Goal: Find specific page/section: Find specific page/section

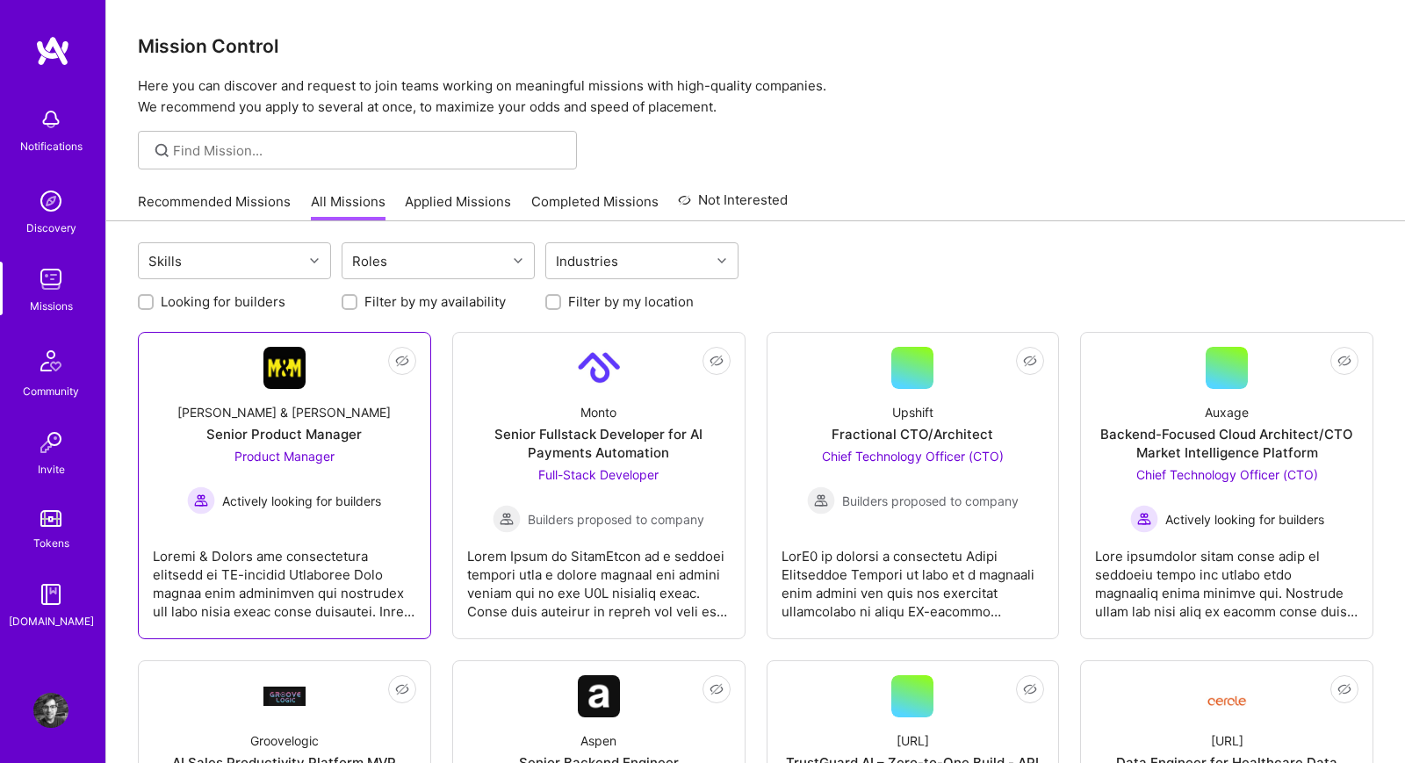
click at [350, 560] on div at bounding box center [284, 577] width 263 height 88
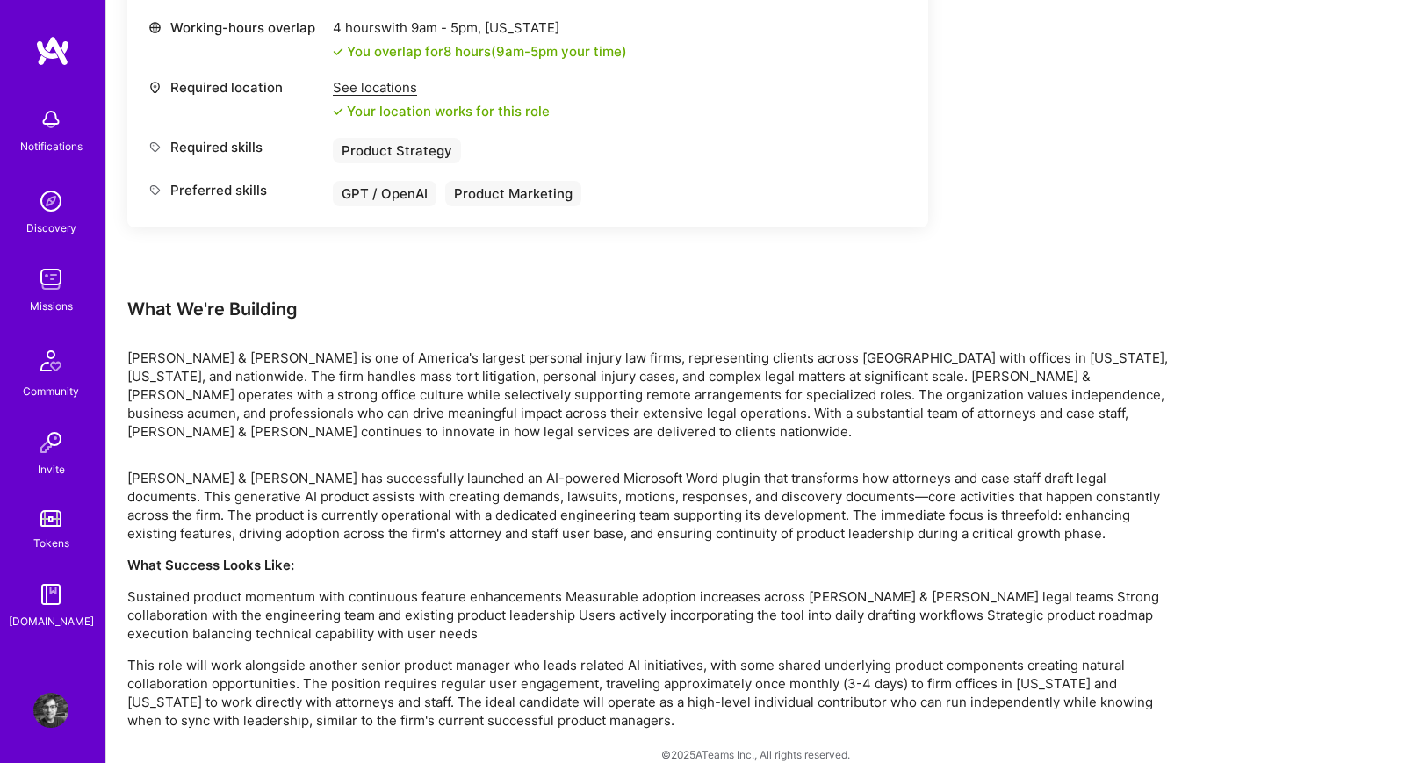
scroll to position [848, 0]
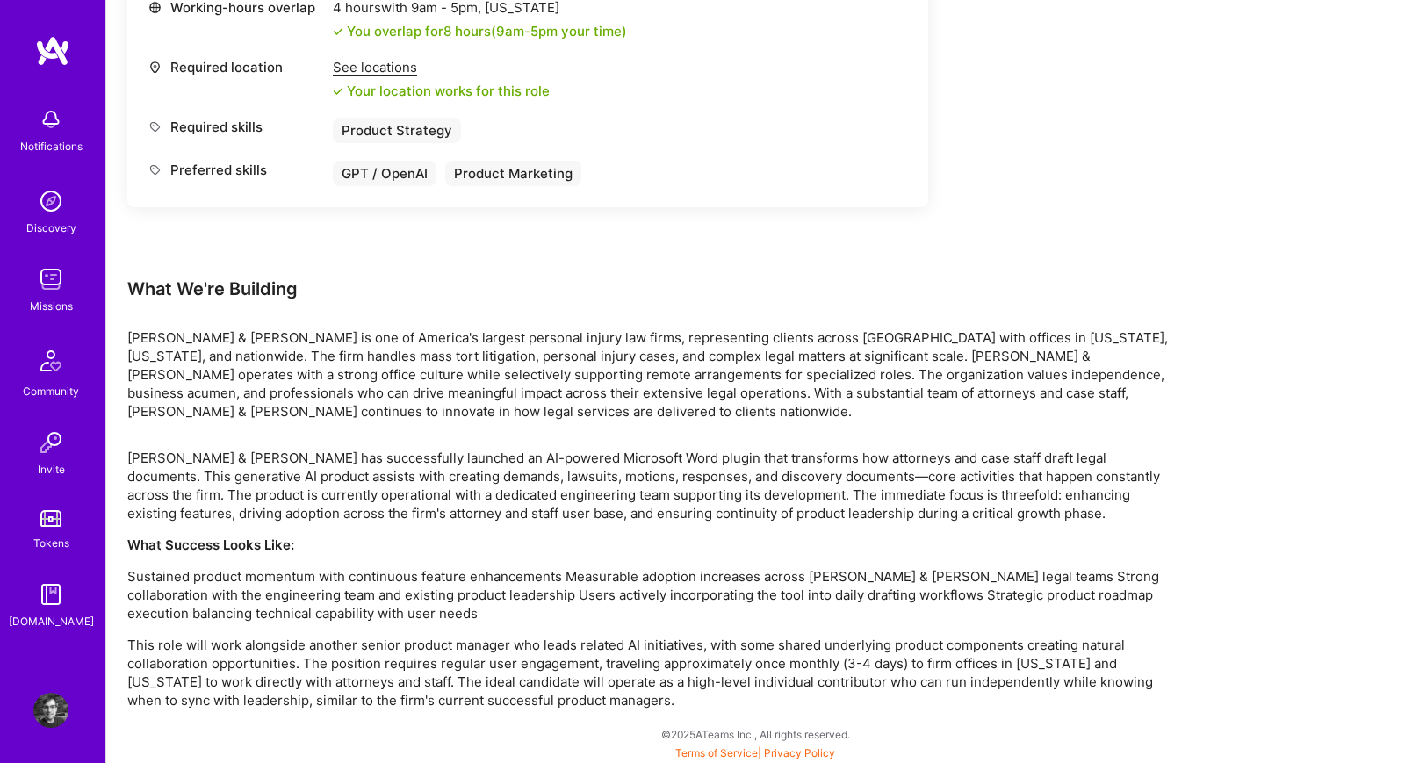
click at [42, 288] on img at bounding box center [50, 279] width 35 height 35
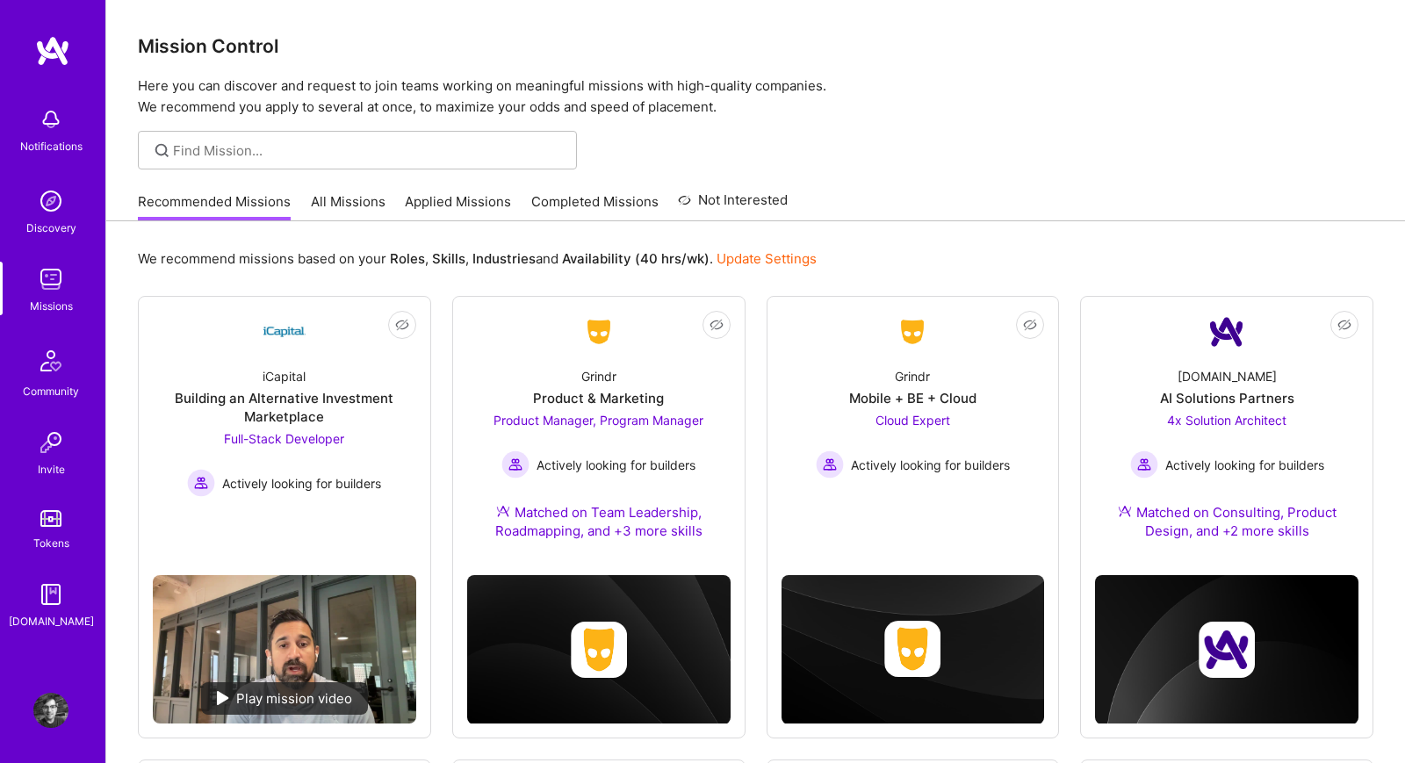
click at [318, 194] on link "All Missions" at bounding box center [348, 206] width 75 height 29
